Goal: Task Accomplishment & Management: Use online tool/utility

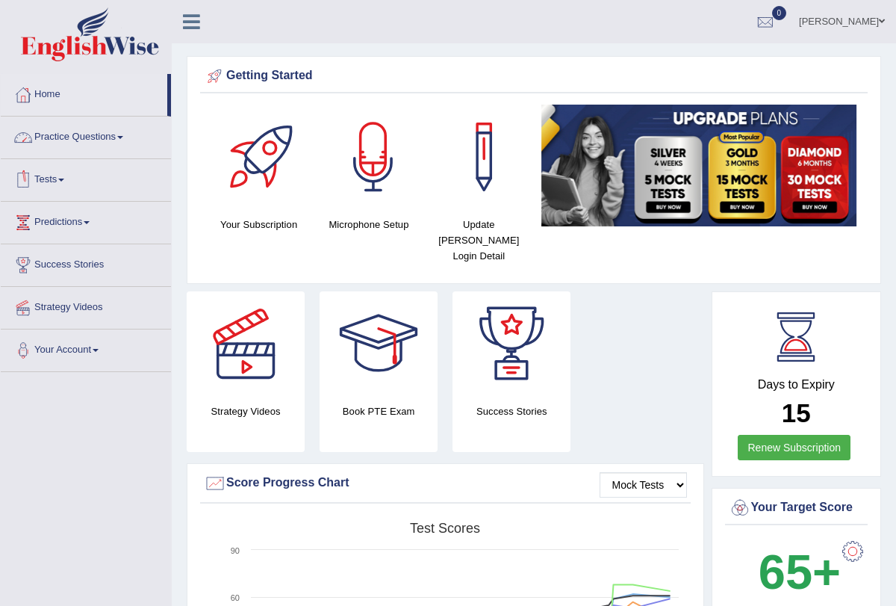
click at [63, 180] on link "Tests" at bounding box center [86, 177] width 170 height 37
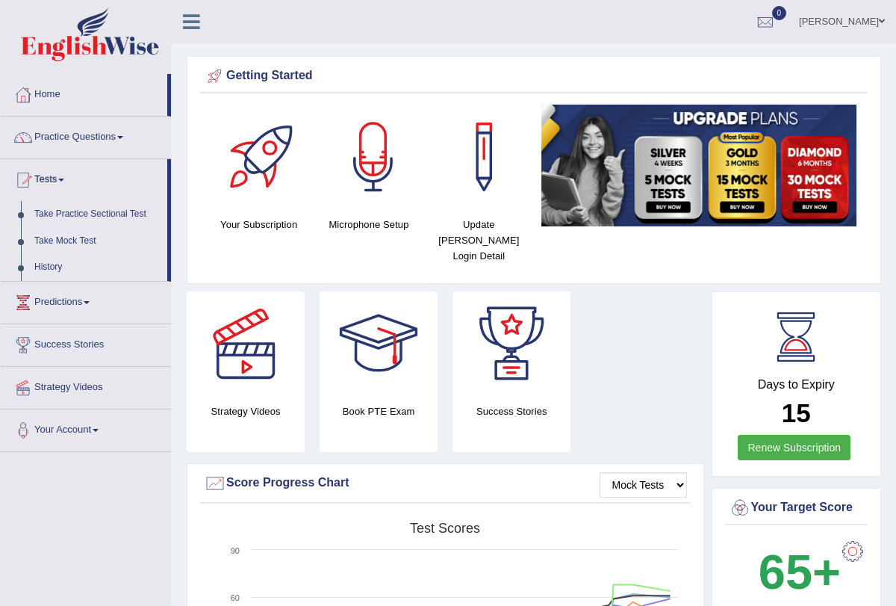
click at [63, 239] on link "Take Mock Test" at bounding box center [98, 241] width 140 height 27
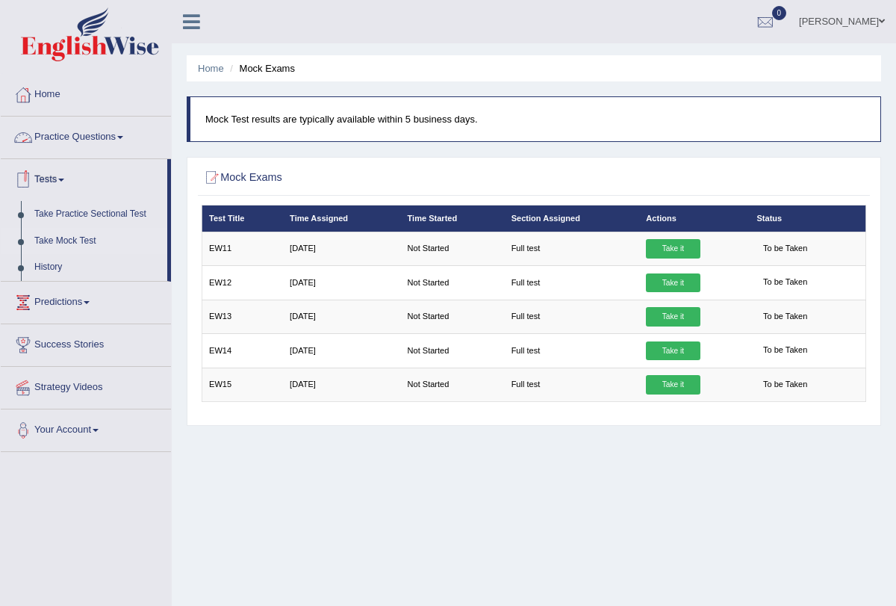
click at [123, 136] on span at bounding box center [120, 137] width 6 height 3
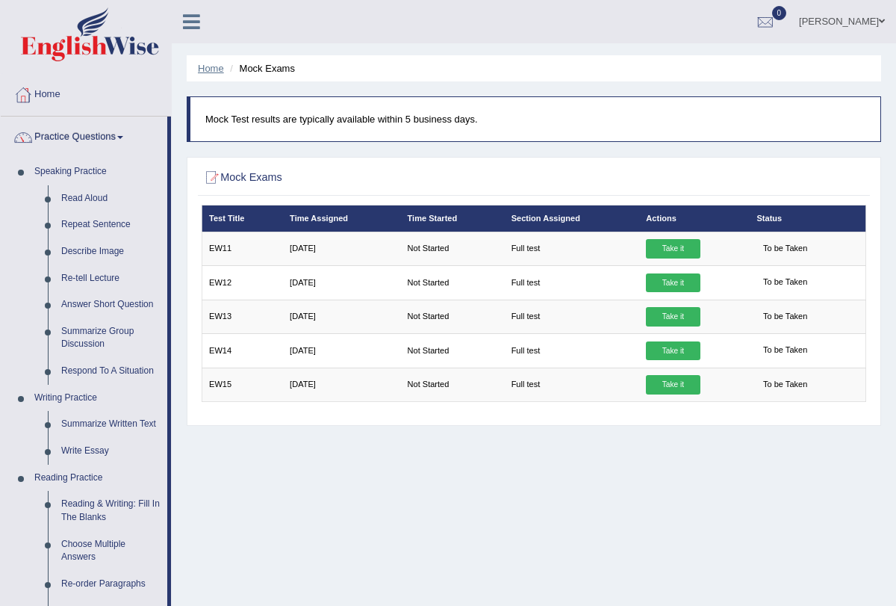
click at [202, 71] on link "Home" at bounding box center [211, 68] width 26 height 11
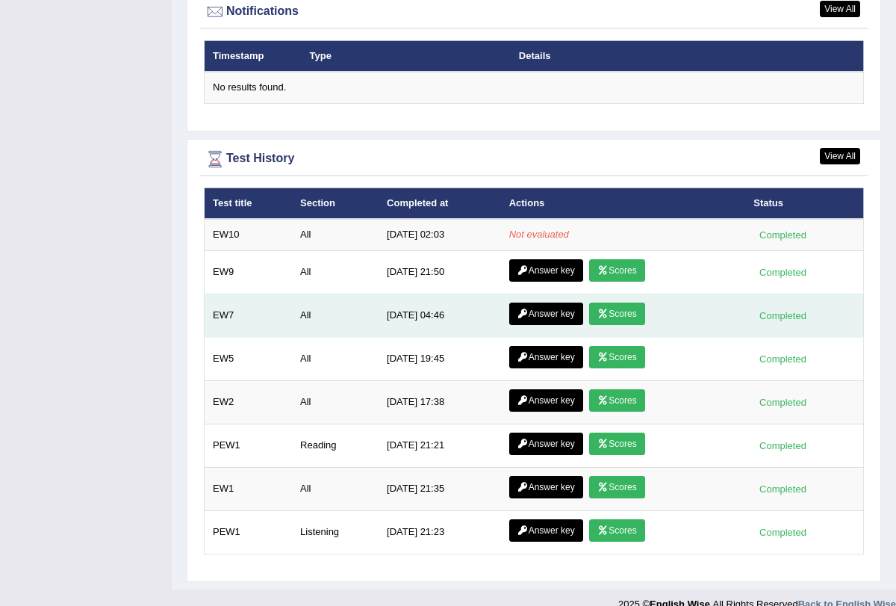
scroll to position [1850, 0]
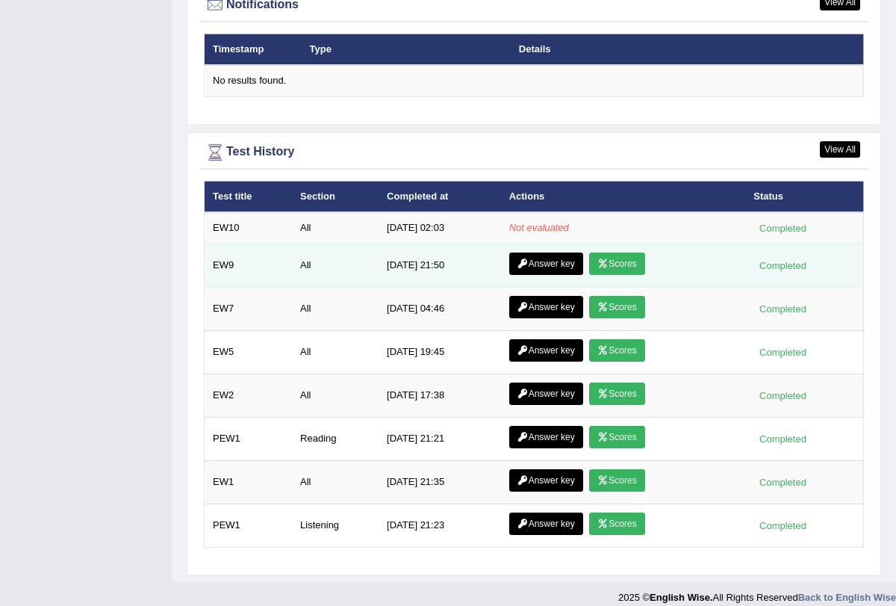
click at [615, 252] on link "Scores" at bounding box center [616, 263] width 55 height 22
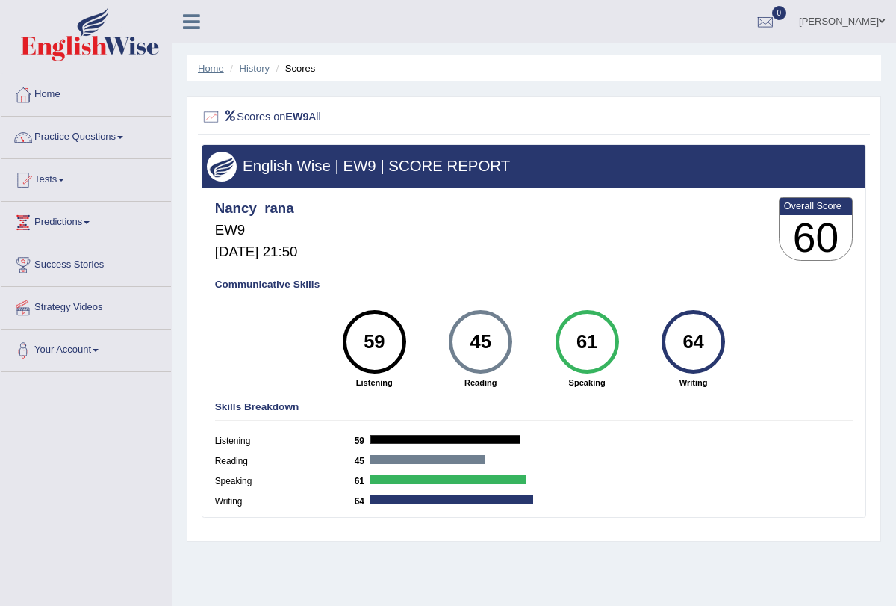
click at [208, 69] on link "Home" at bounding box center [211, 68] width 26 height 11
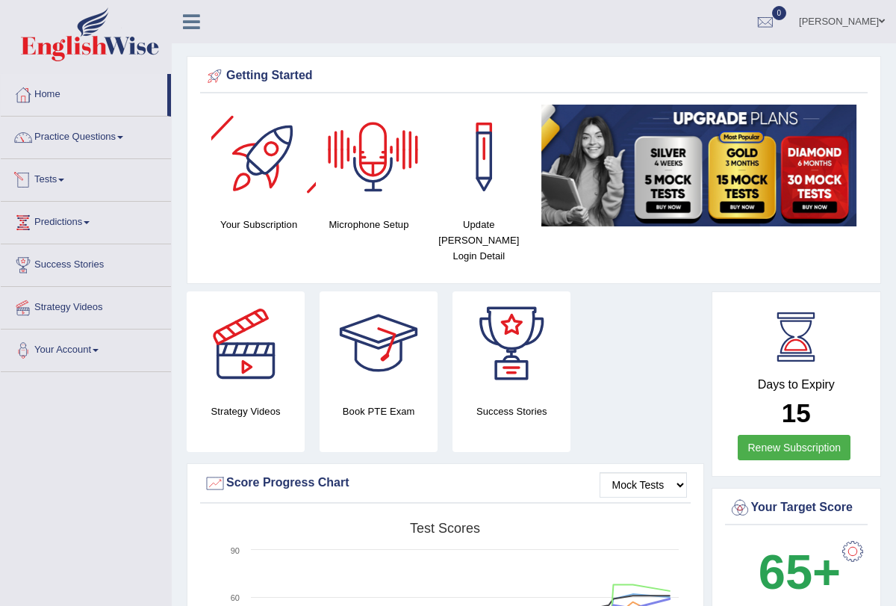
click at [64, 179] on span at bounding box center [61, 180] width 6 height 3
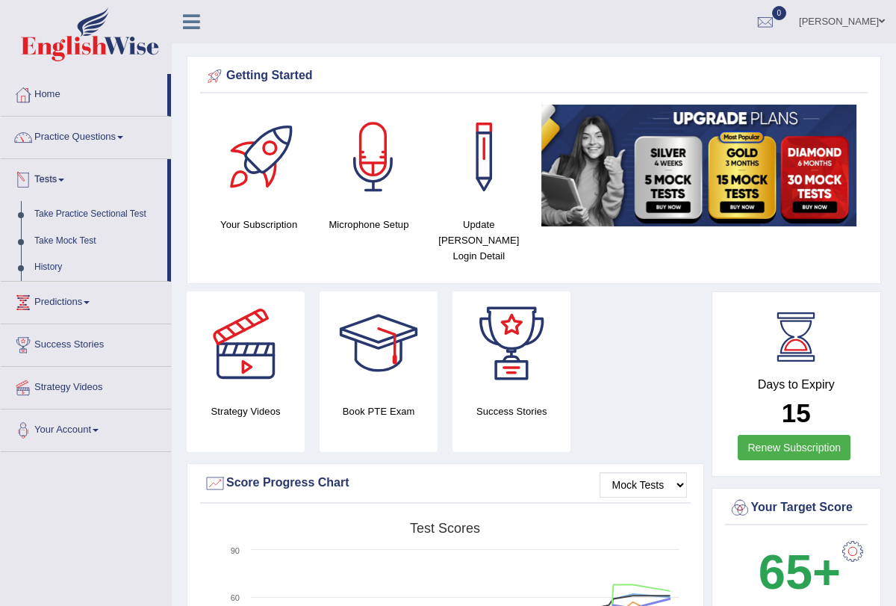
click at [64, 181] on span at bounding box center [61, 180] width 6 height 3
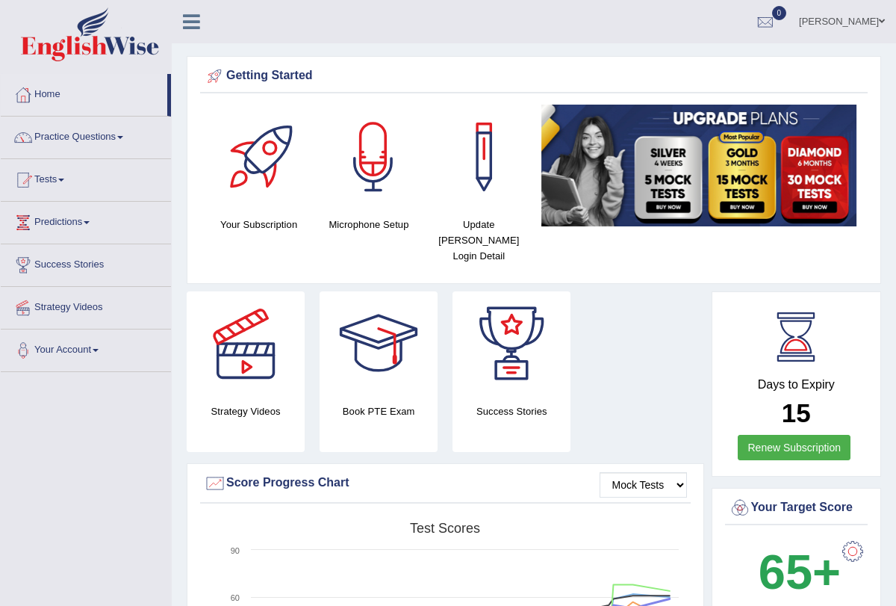
click at [64, 184] on link "Tests" at bounding box center [86, 177] width 170 height 37
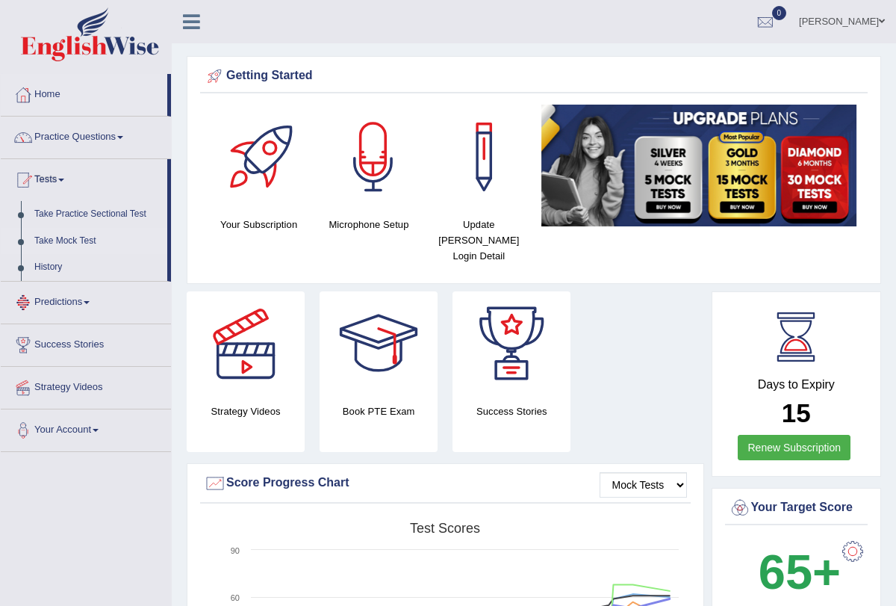
click at [95, 241] on link "Take Mock Test" at bounding box center [98, 241] width 140 height 27
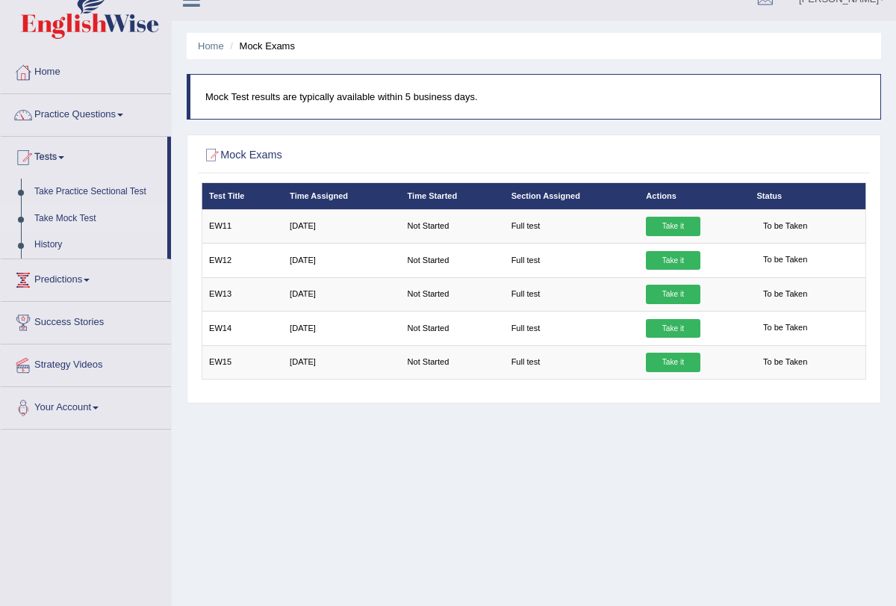
scroll to position [38, 0]
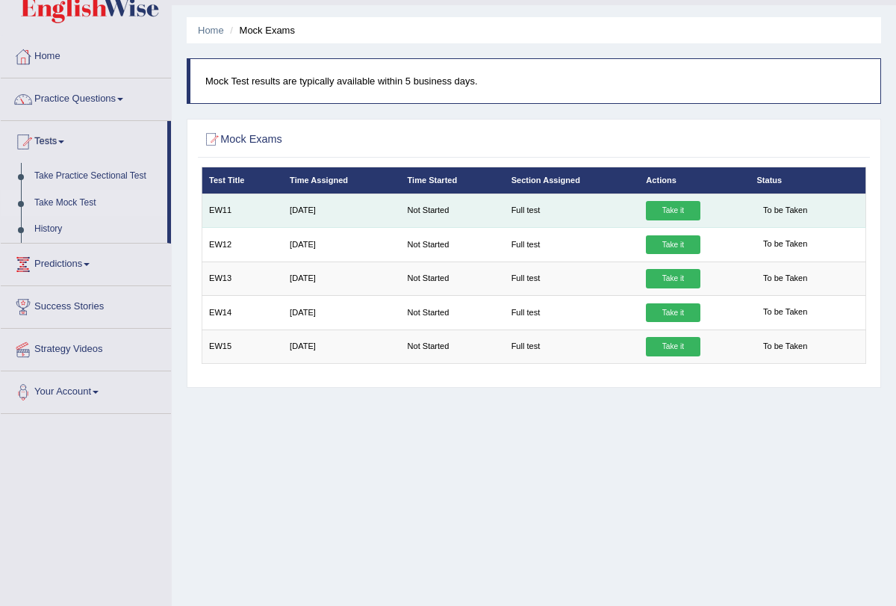
click at [669, 205] on link "Take it" at bounding box center [673, 210] width 54 height 19
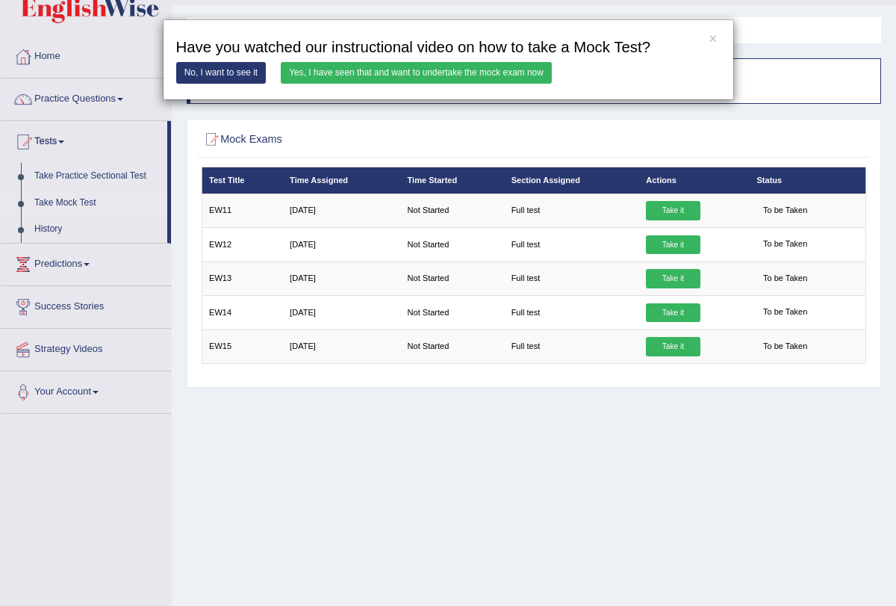
click at [515, 73] on link "Yes, I have seen that and want to undertake the mock exam now" at bounding box center [416, 73] width 271 height 22
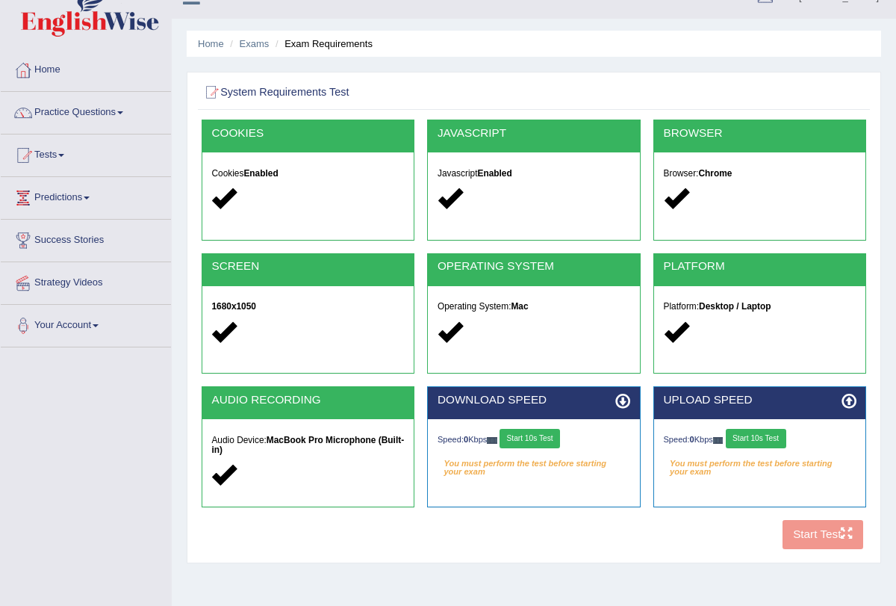
scroll to position [31, 0]
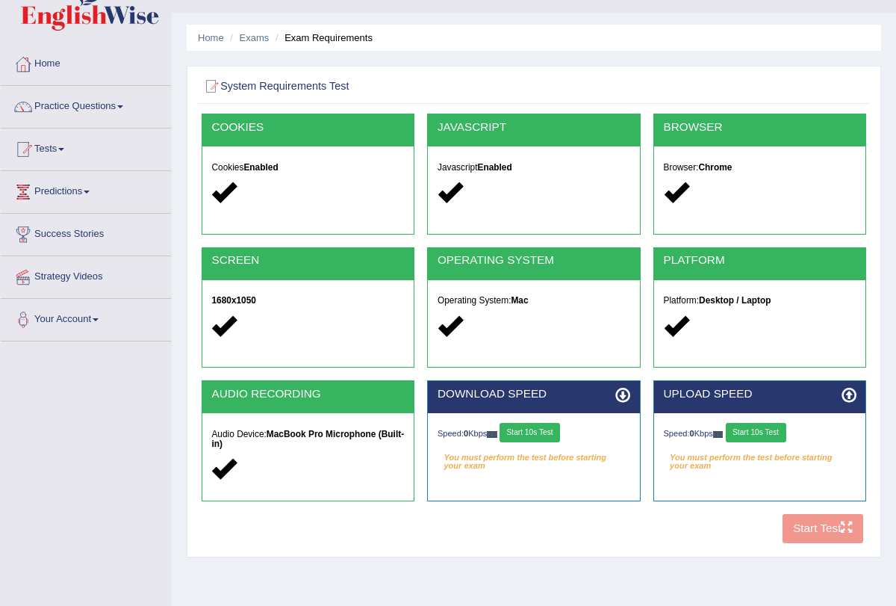
click at [542, 442] on div "Speed: 0 Kbps Start 10s Test" at bounding box center [534, 434] width 193 height 22
click at [539, 432] on button "Start 10s Test" at bounding box center [530, 432] width 61 height 19
click at [760, 426] on button "Start 10s Test" at bounding box center [756, 432] width 61 height 19
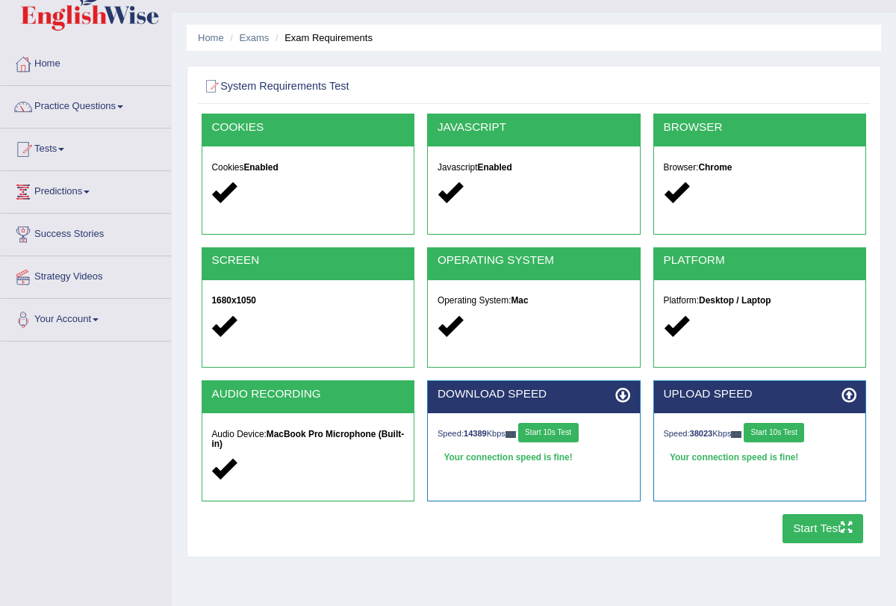
click at [822, 530] on button "Start Test" at bounding box center [823, 528] width 81 height 29
click at [214, 40] on link "Home" at bounding box center [211, 37] width 26 height 11
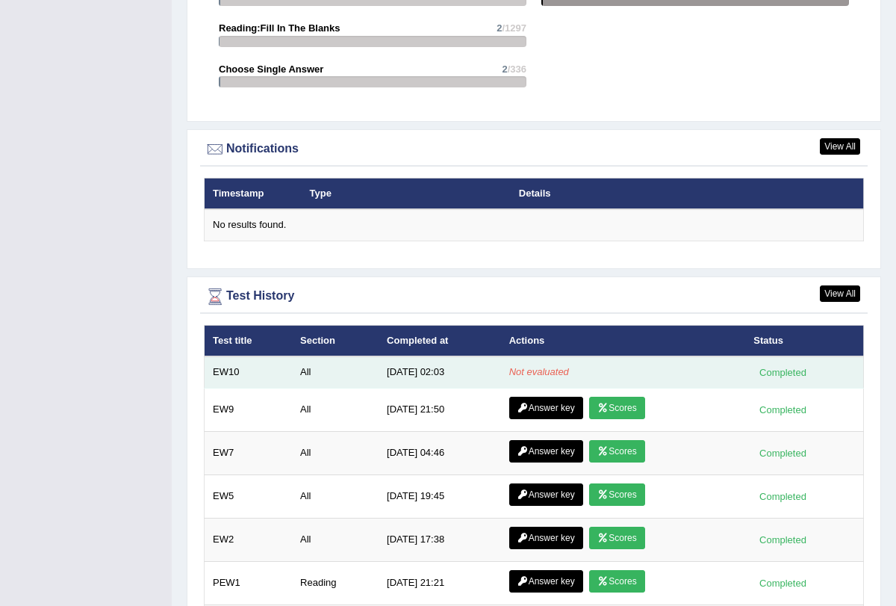
scroll to position [1628, 0]
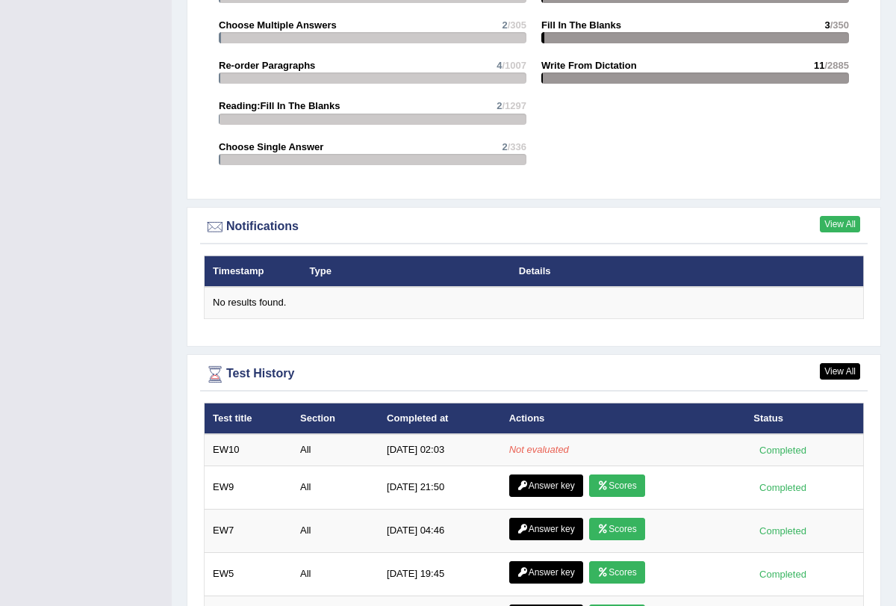
click at [838, 216] on link "View All" at bounding box center [840, 224] width 40 height 16
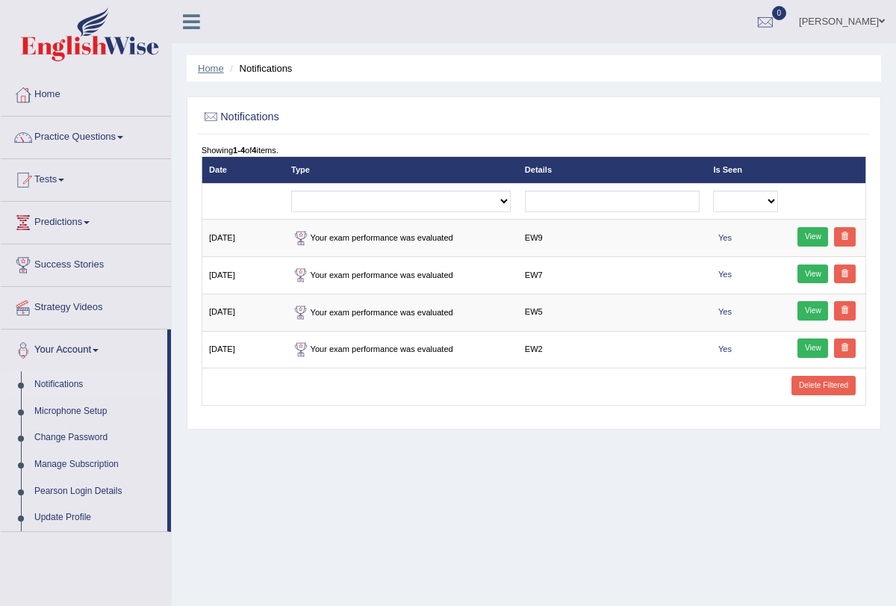
click at [201, 69] on link "Home" at bounding box center [211, 68] width 26 height 11
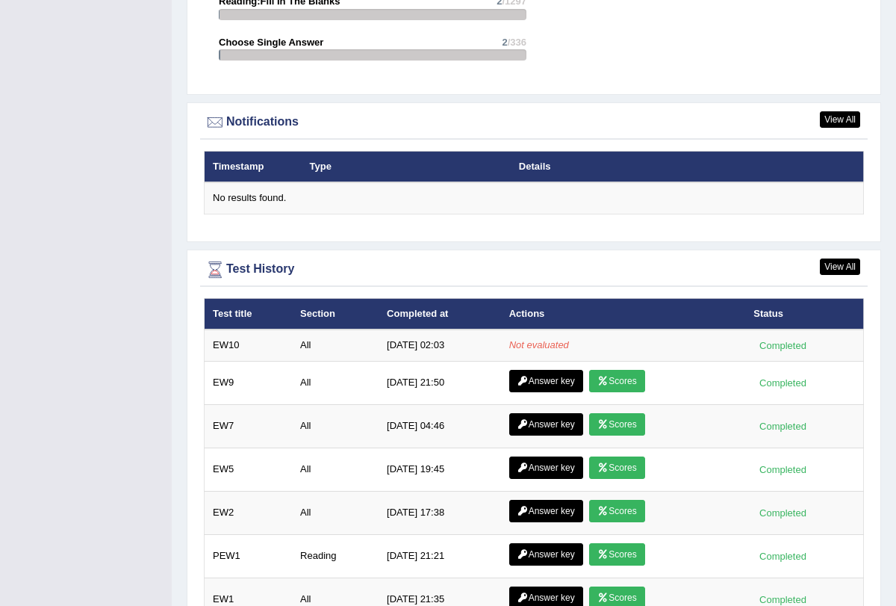
scroll to position [1719, 0]
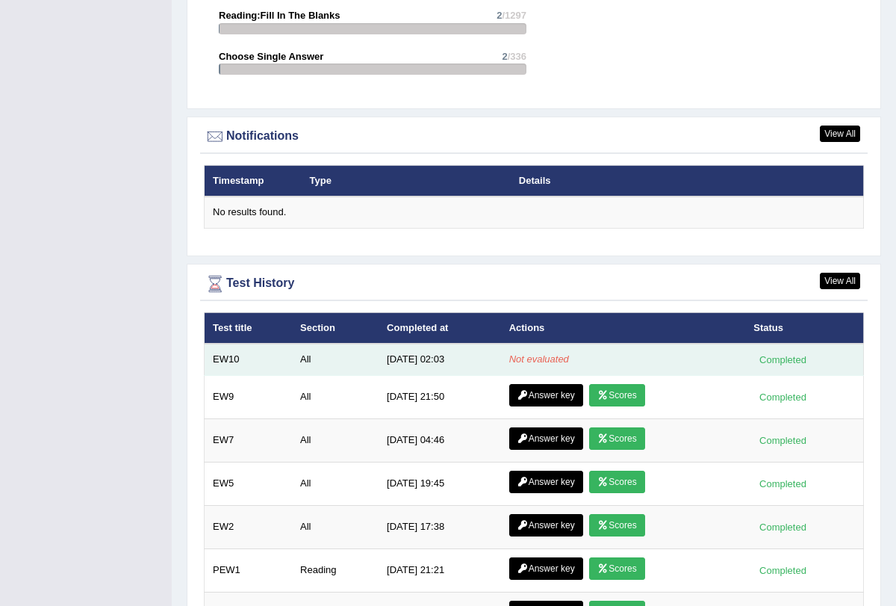
click at [757, 352] on div "Completed" at bounding box center [783, 360] width 58 height 16
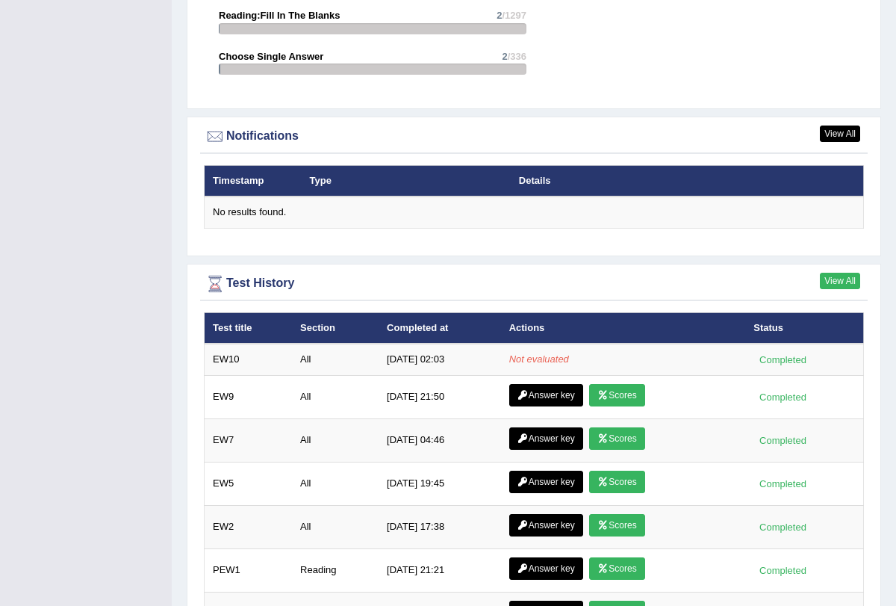
click at [845, 273] on link "View All" at bounding box center [840, 281] width 40 height 16
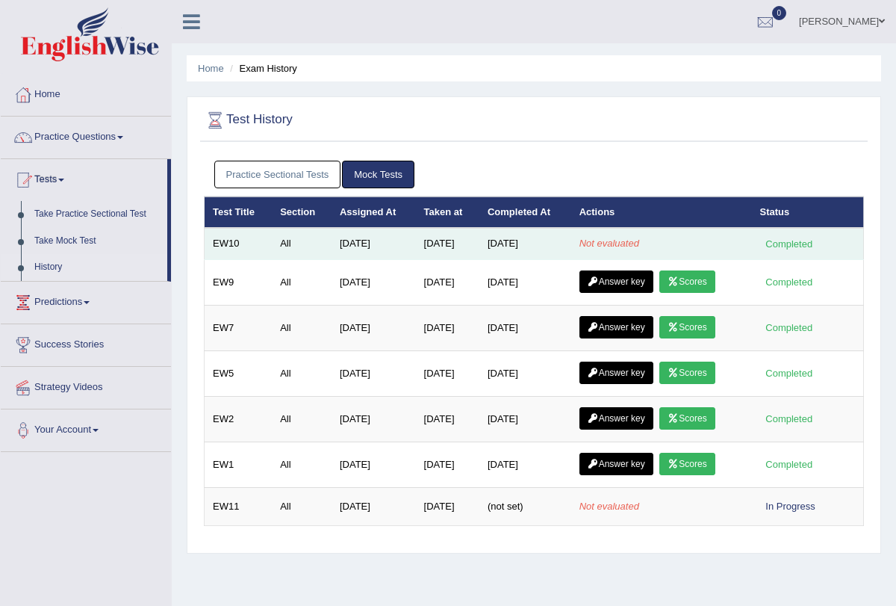
click at [645, 238] on td "Not evaluated" at bounding box center [661, 243] width 181 height 31
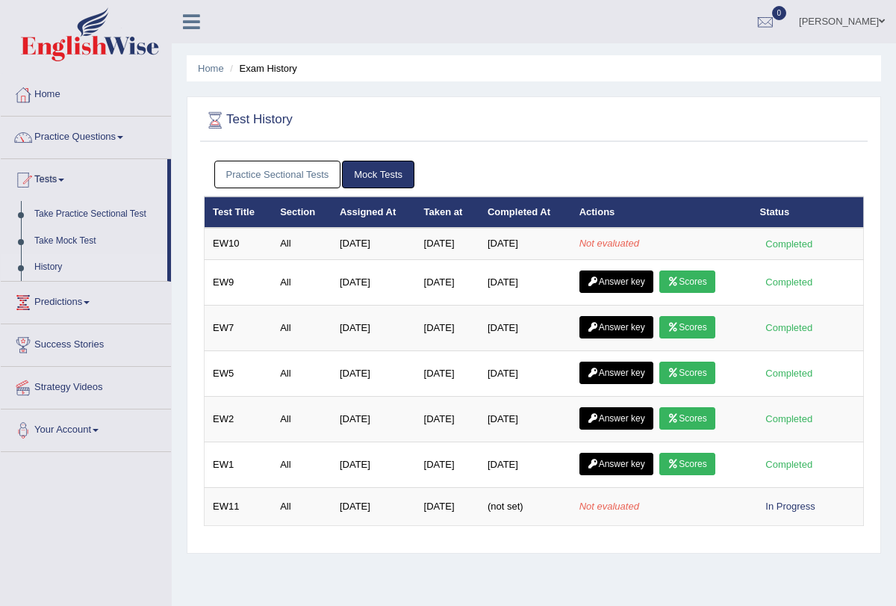
click at [214, 57] on ul "Home Exam History" at bounding box center [534, 68] width 695 height 26
click at [64, 180] on span at bounding box center [61, 180] width 6 height 3
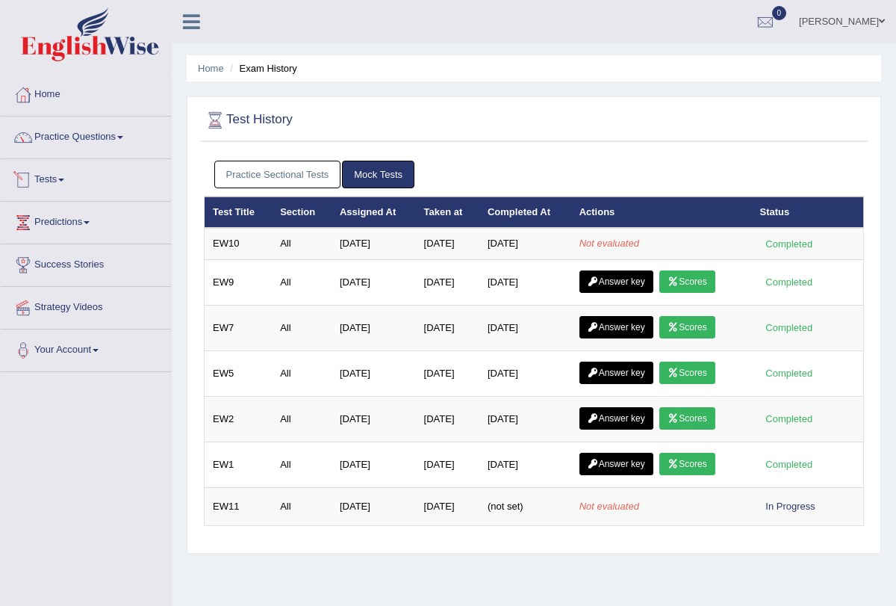
click at [67, 173] on link "Tests" at bounding box center [86, 177] width 170 height 37
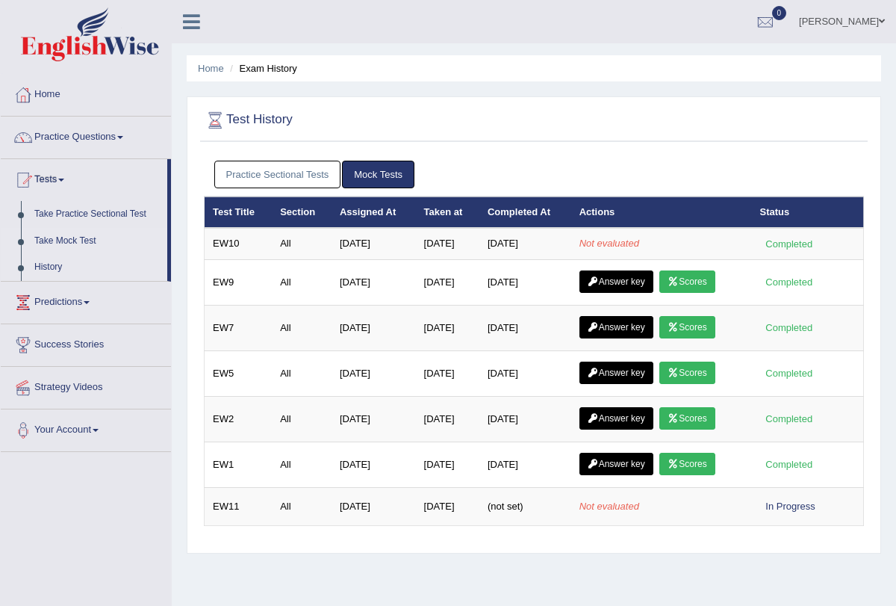
click at [69, 242] on link "Take Mock Test" at bounding box center [98, 241] width 140 height 27
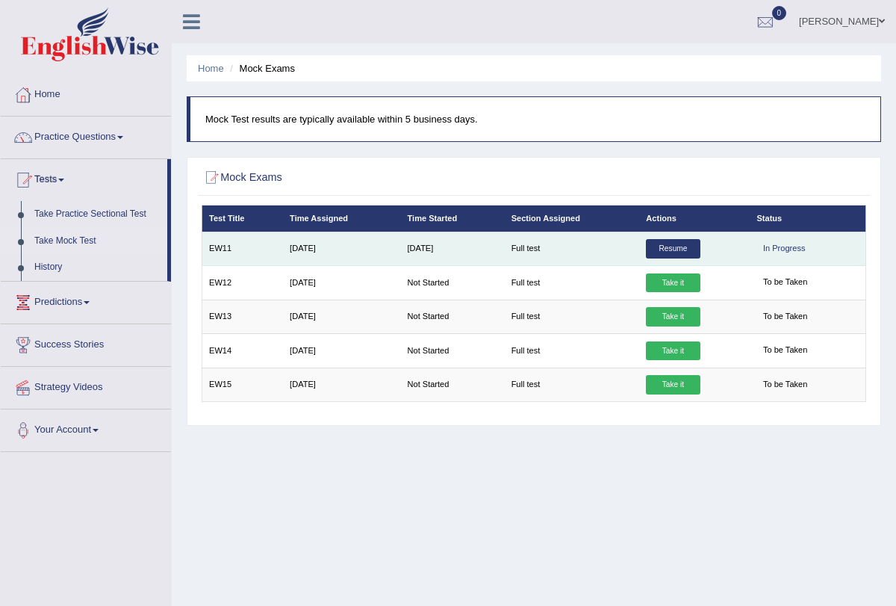
click at [684, 244] on link "Resume" at bounding box center [673, 248] width 54 height 19
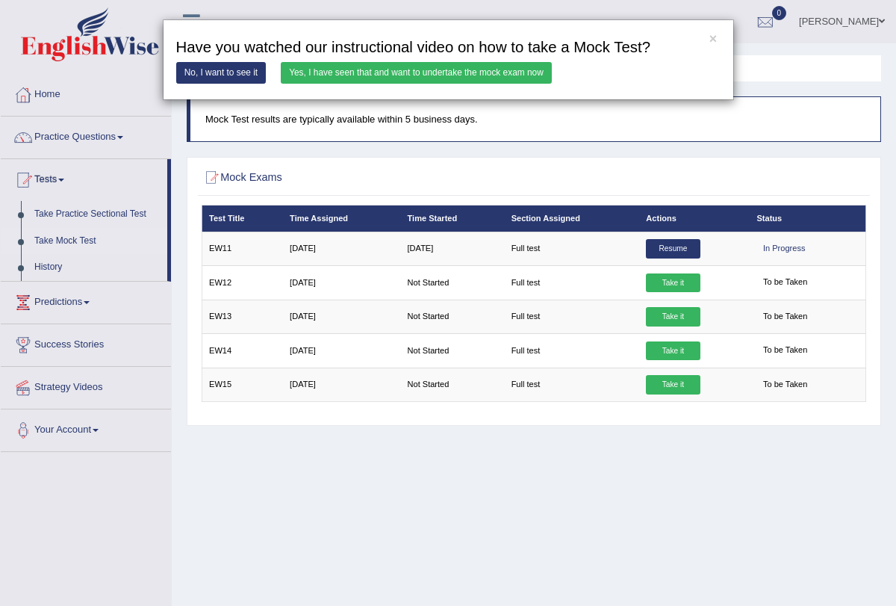
click at [485, 74] on link "Yes, I have seen that and want to undertake the mock exam now" at bounding box center [416, 73] width 271 height 22
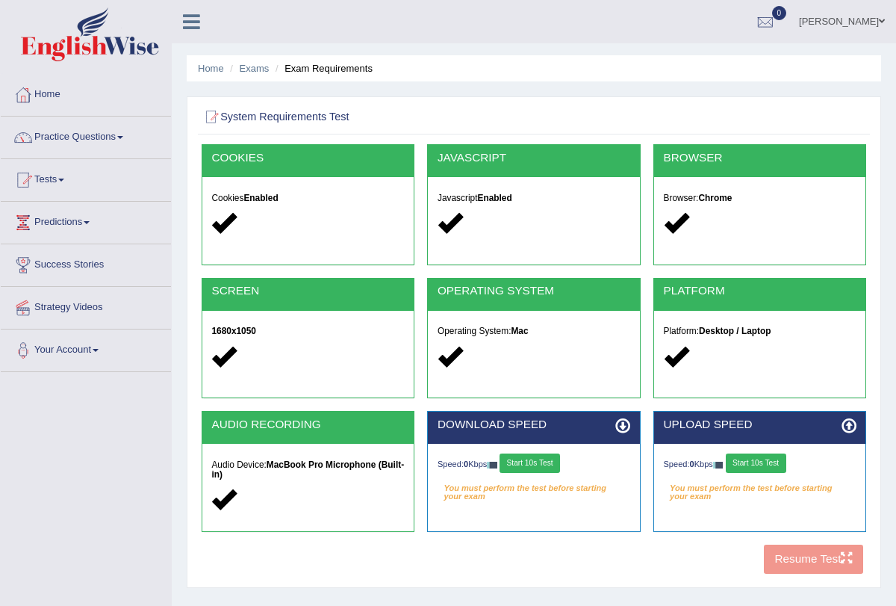
click at [539, 463] on button "Start 10s Test" at bounding box center [530, 462] width 61 height 19
click at [764, 465] on button "Start 10s Test" at bounding box center [756, 462] width 61 height 19
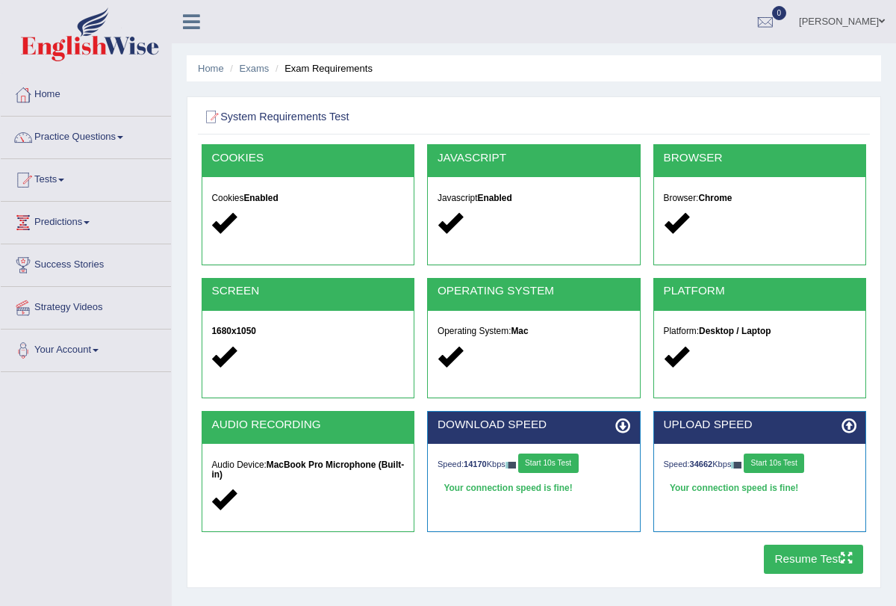
click at [809, 559] on button "Resume Test" at bounding box center [813, 559] width 99 height 29
click at [209, 71] on link "Home" at bounding box center [211, 68] width 26 height 11
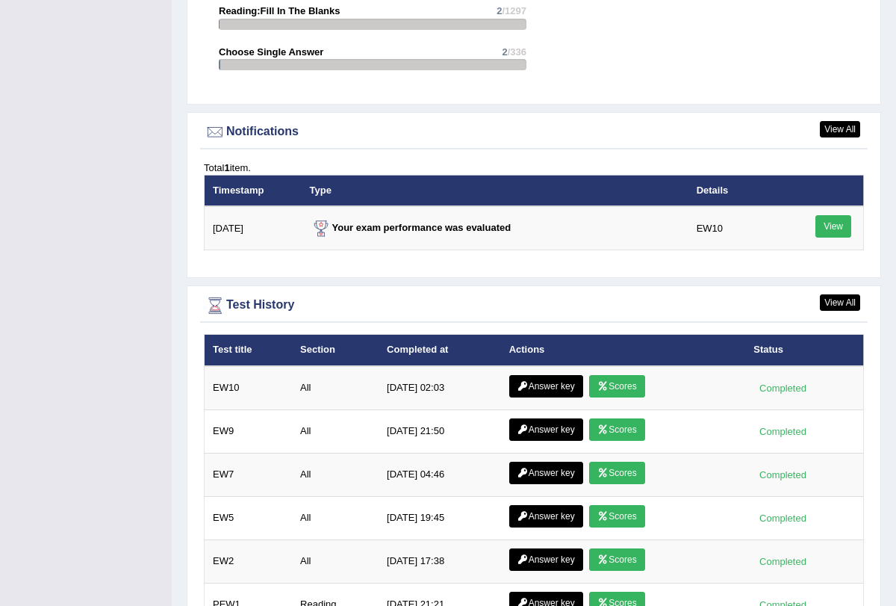
scroll to position [1739, 0]
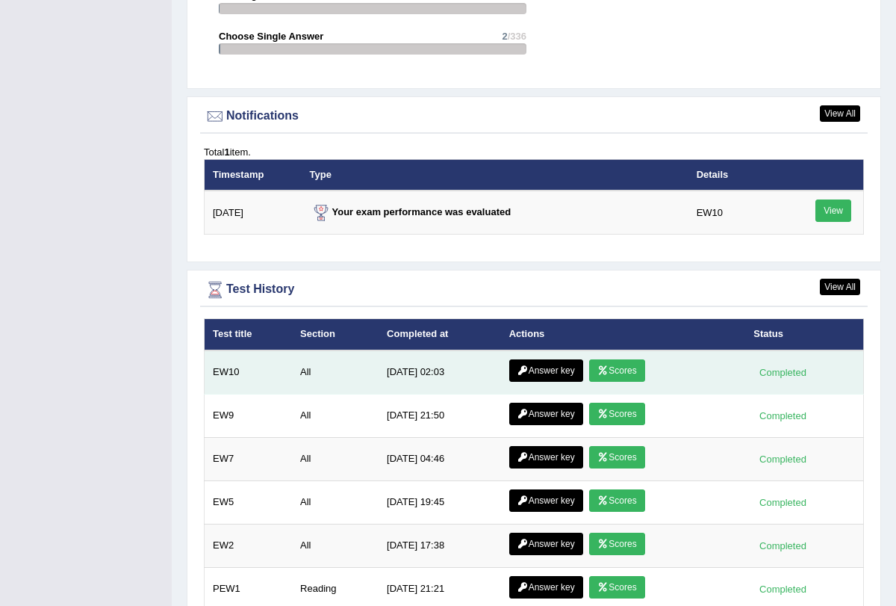
click at [601, 366] on icon at bounding box center [603, 370] width 11 height 9
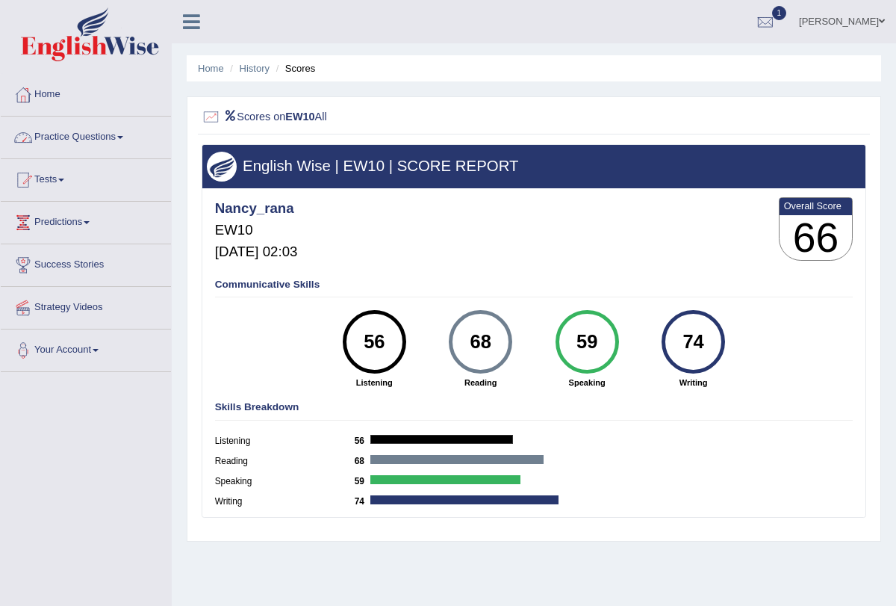
click at [123, 133] on link "Practice Questions" at bounding box center [86, 135] width 170 height 37
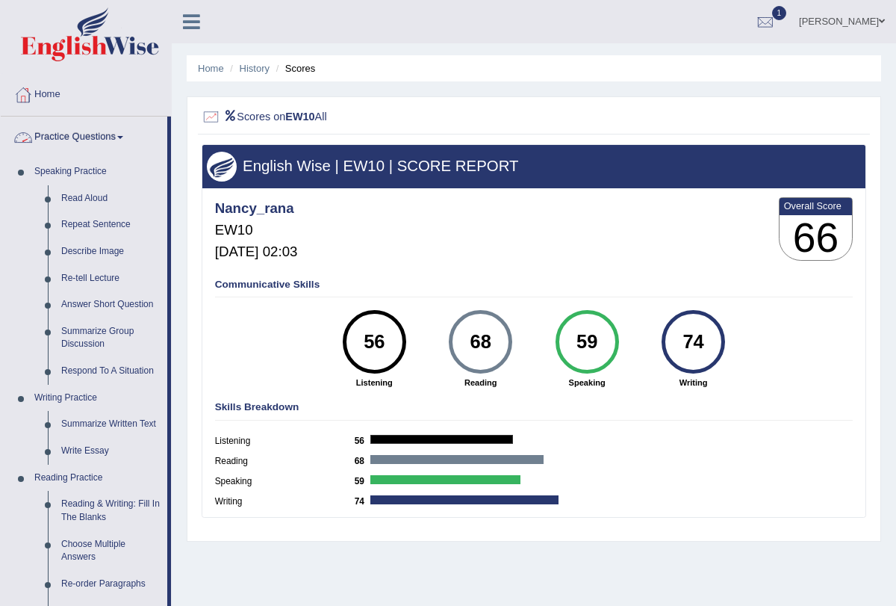
click at [123, 137] on span at bounding box center [120, 137] width 6 height 3
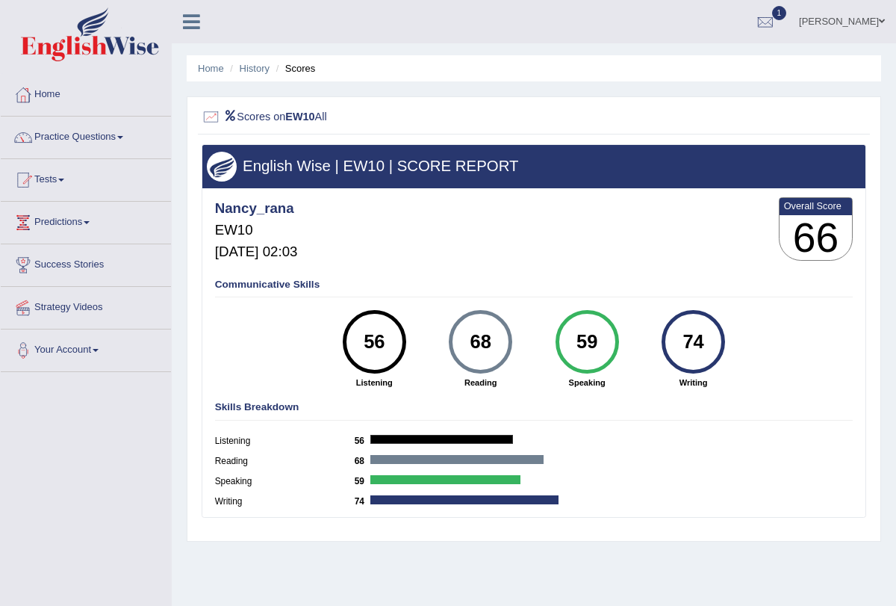
click at [64, 181] on span at bounding box center [61, 180] width 6 height 3
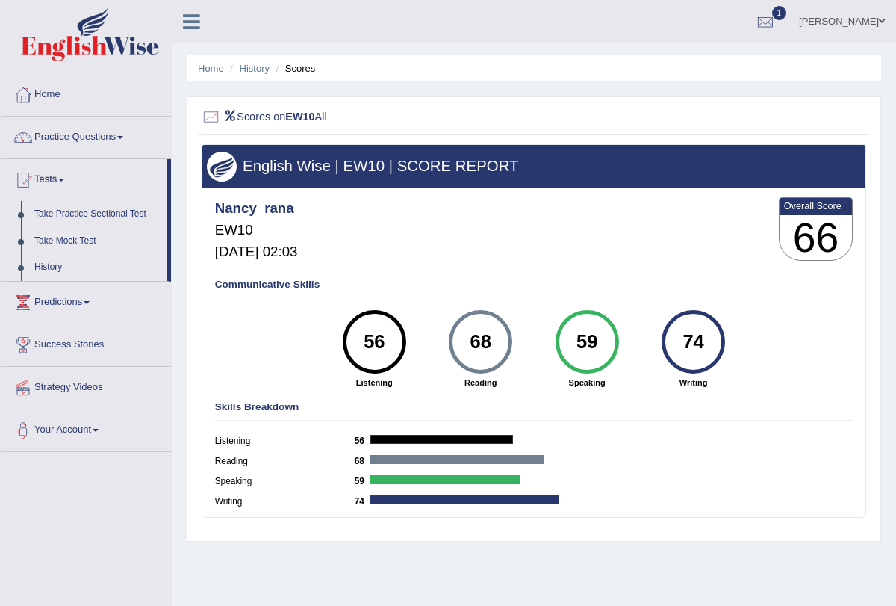
click at [81, 244] on link "Take Mock Test" at bounding box center [98, 241] width 140 height 27
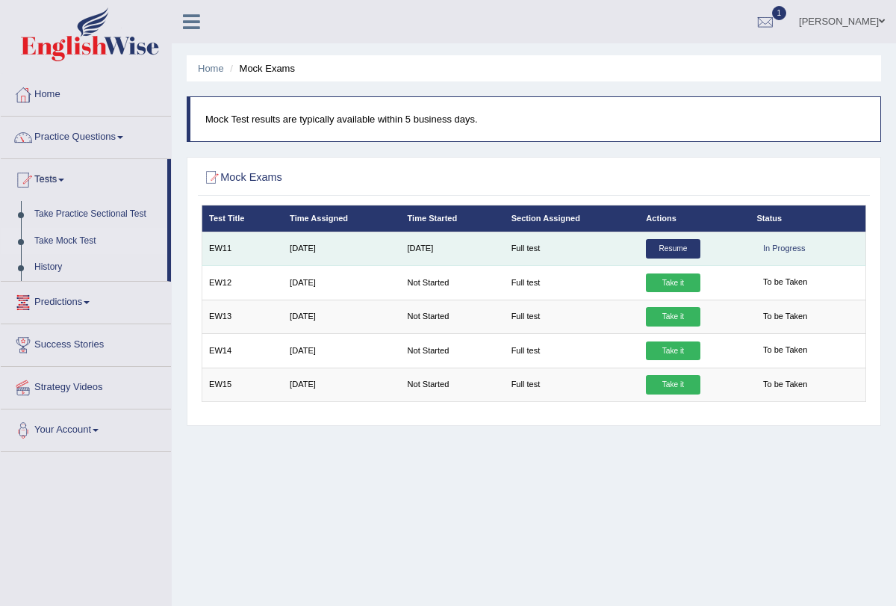
click at [666, 244] on link "Resume" at bounding box center [673, 248] width 54 height 19
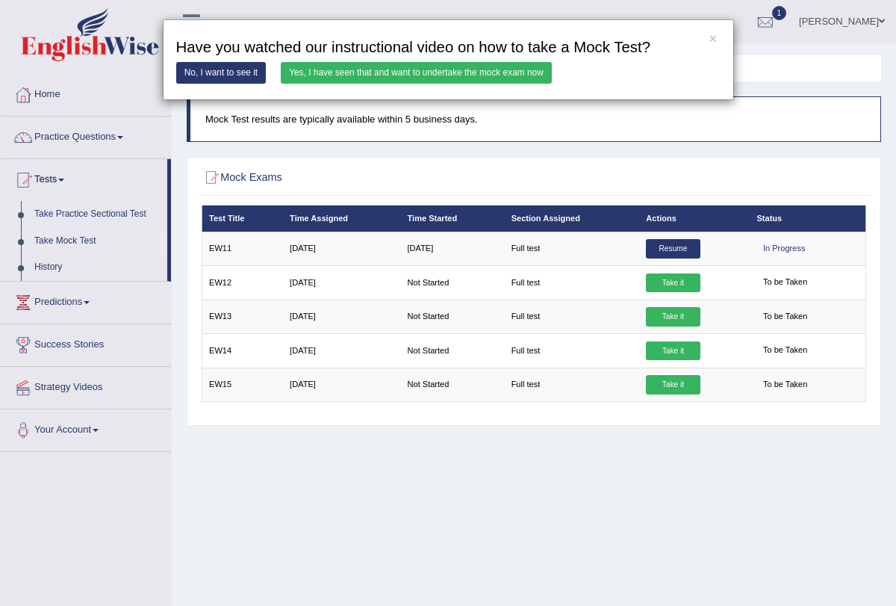
click at [518, 69] on link "Yes, I have seen that and want to undertake the mock exam now" at bounding box center [416, 73] width 271 height 22
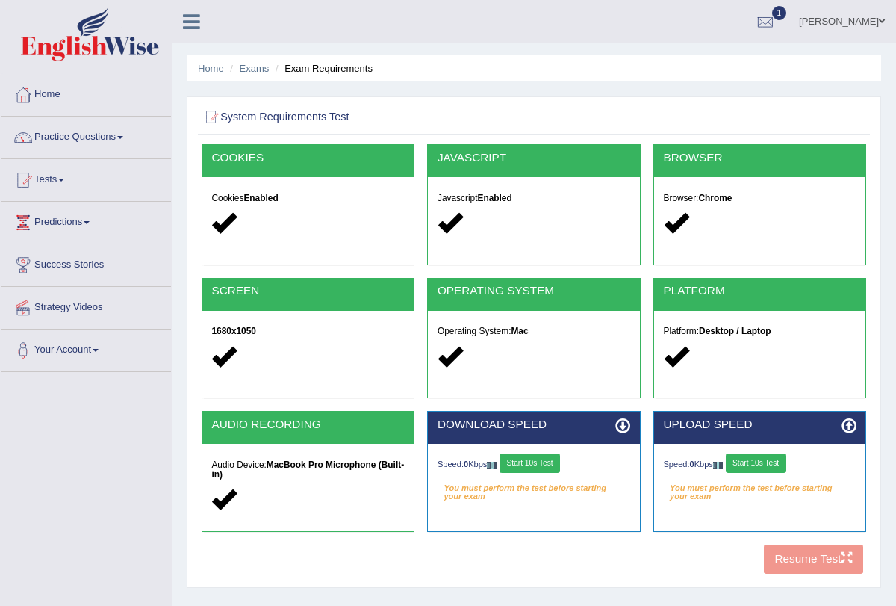
click at [531, 456] on button "Start 10s Test" at bounding box center [530, 462] width 61 height 19
click at [766, 455] on button "Start 10s Test" at bounding box center [756, 462] width 61 height 19
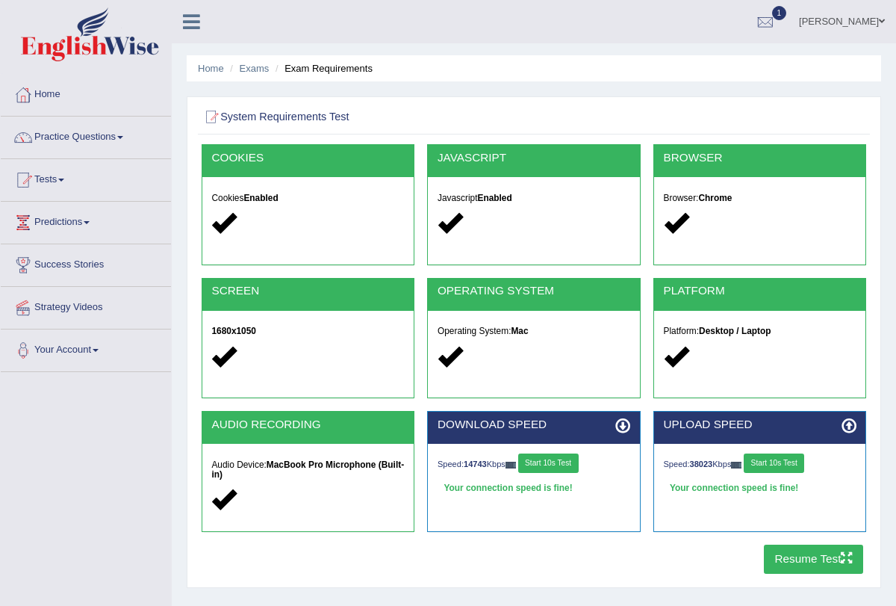
click at [810, 562] on button "Resume Test" at bounding box center [813, 559] width 99 height 29
